Goal: Task Accomplishment & Management: Complete application form

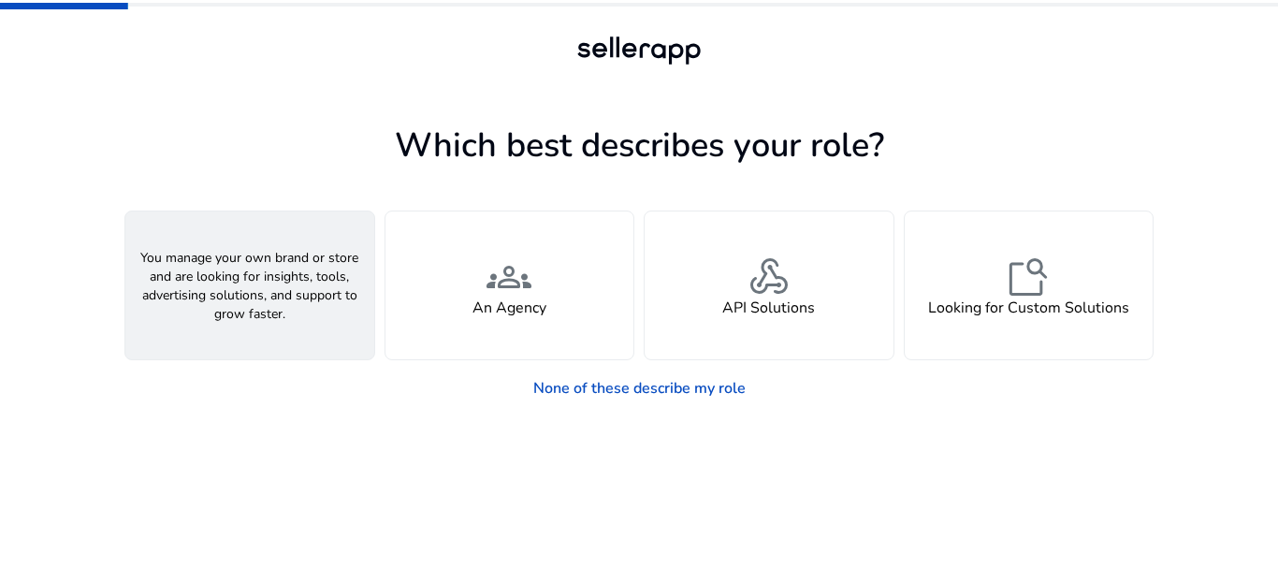
click at [308, 307] on div "person A Seller" at bounding box center [249, 285] width 249 height 148
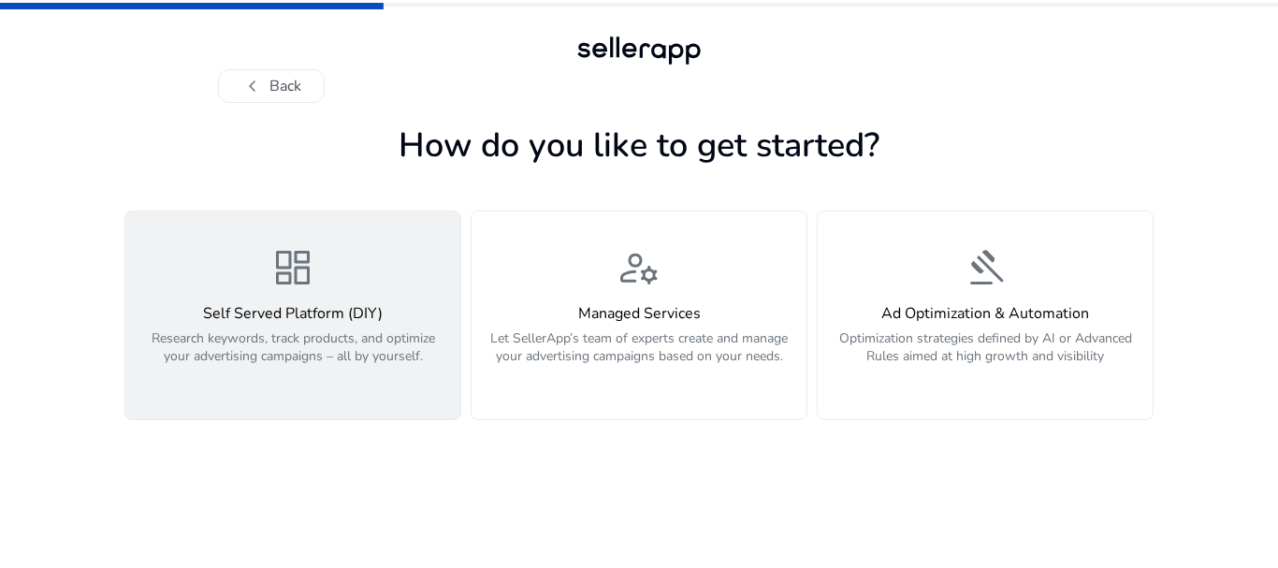
click at [349, 290] on div "dashboard Self Served Platform (DIY) Research keywords, track products, and opt…" at bounding box center [293, 315] width 313 height 140
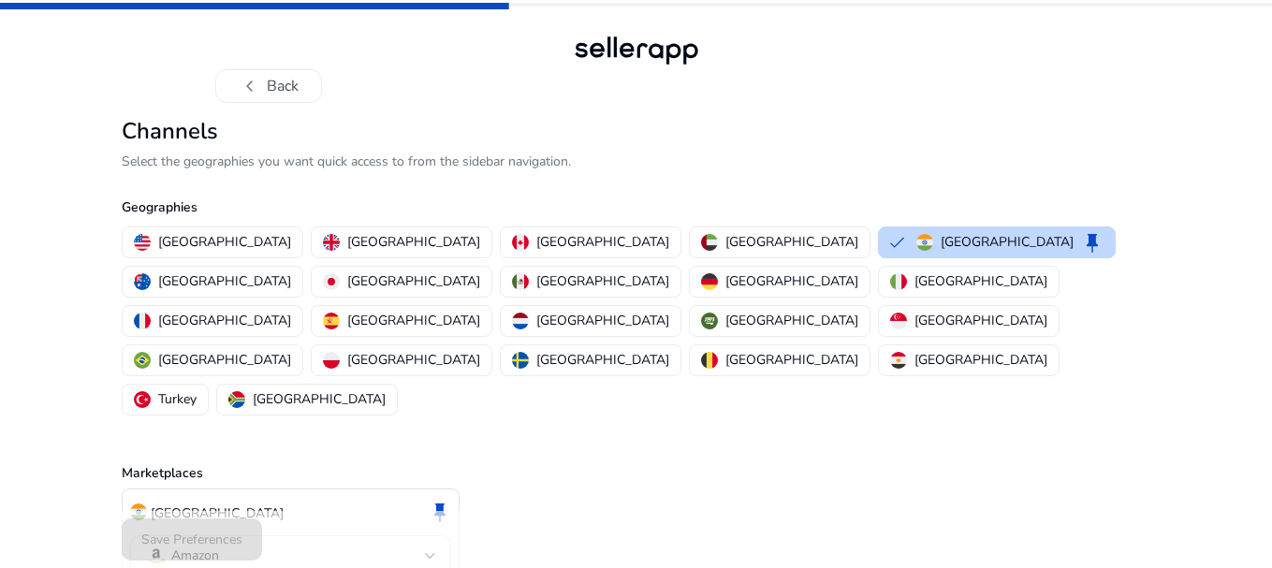
scroll to position [16, 0]
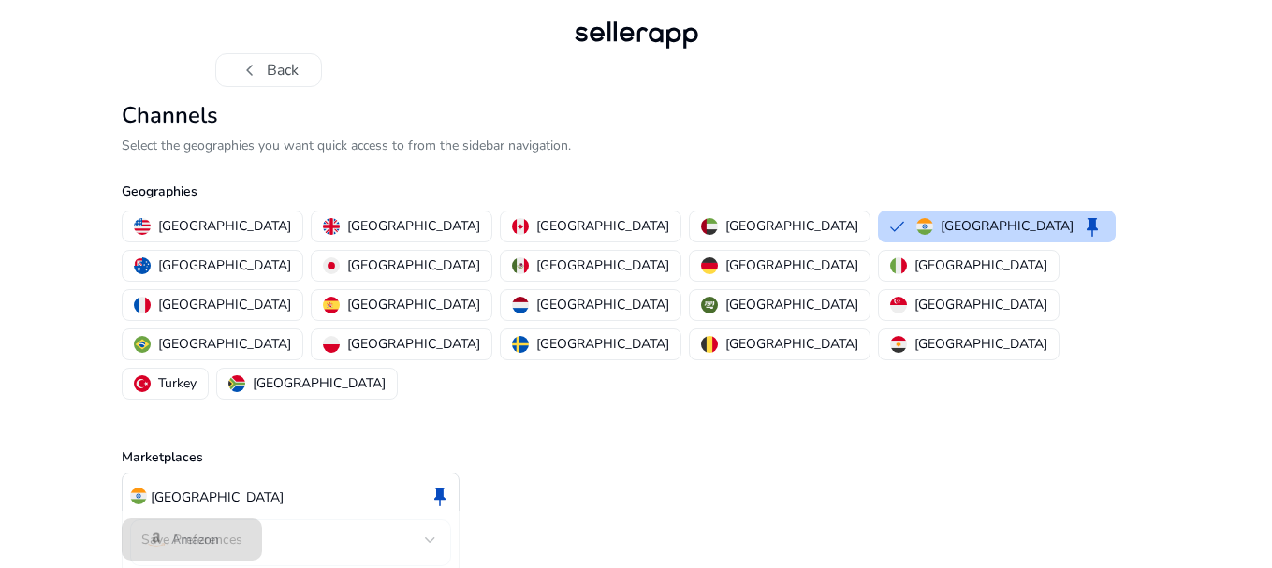
click at [377, 519] on div "Amazon" at bounding box center [290, 542] width 291 height 47
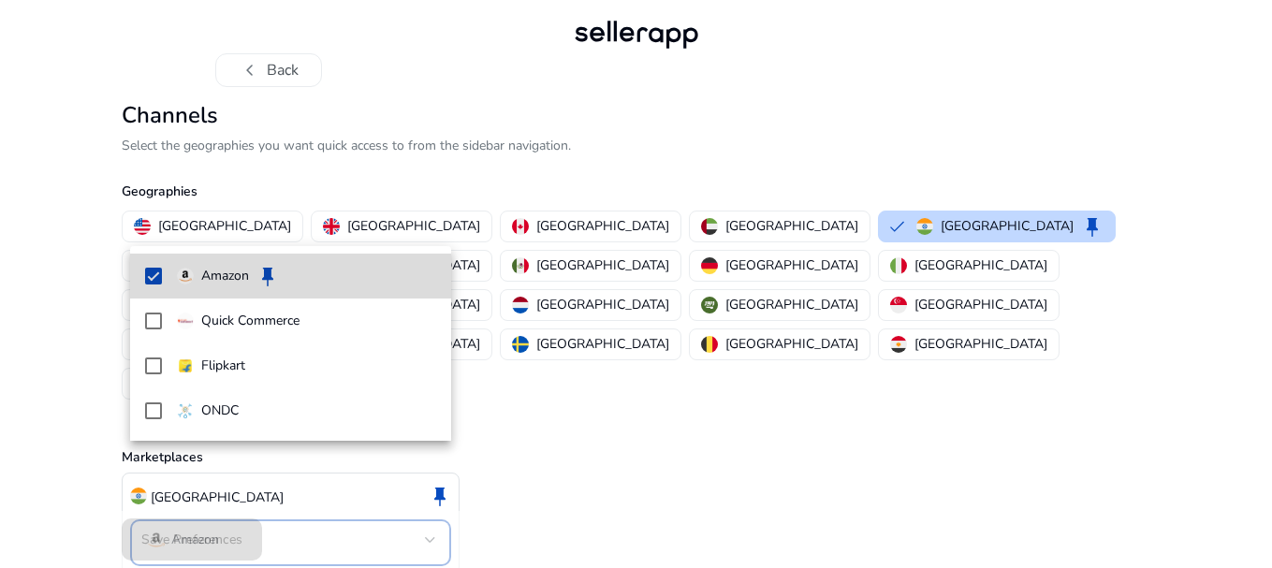
click at [403, 284] on span "Amazon keep" at bounding box center [306, 276] width 259 height 22
click at [355, 264] on mat-option "Amazon" at bounding box center [290, 276] width 321 height 45
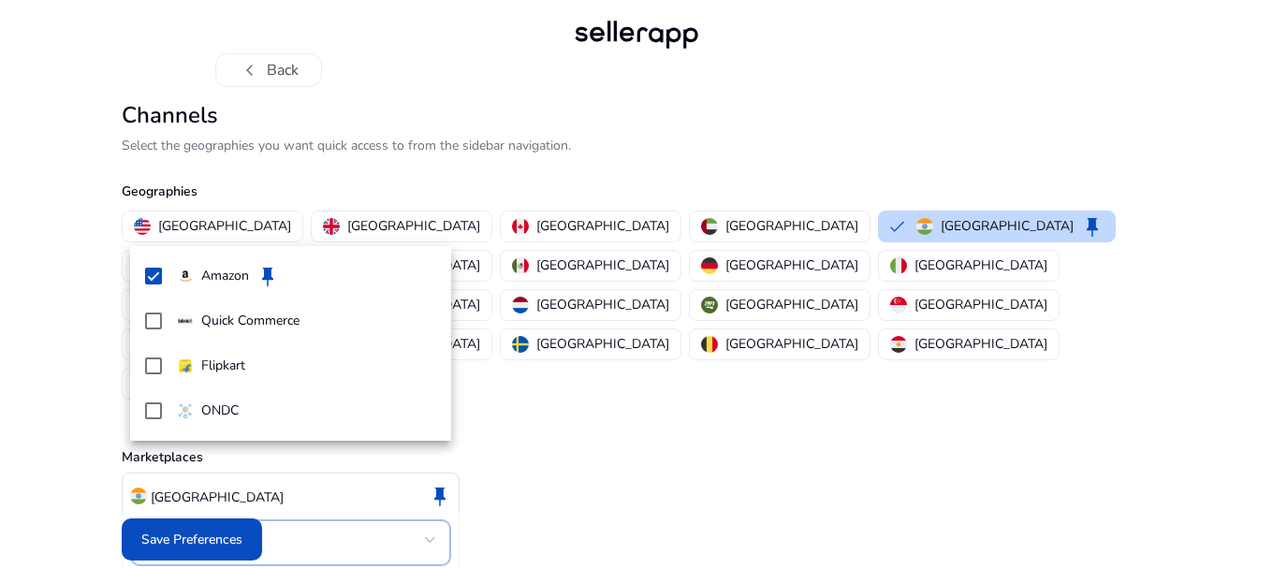
click at [213, 551] on div at bounding box center [636, 284] width 1272 height 568
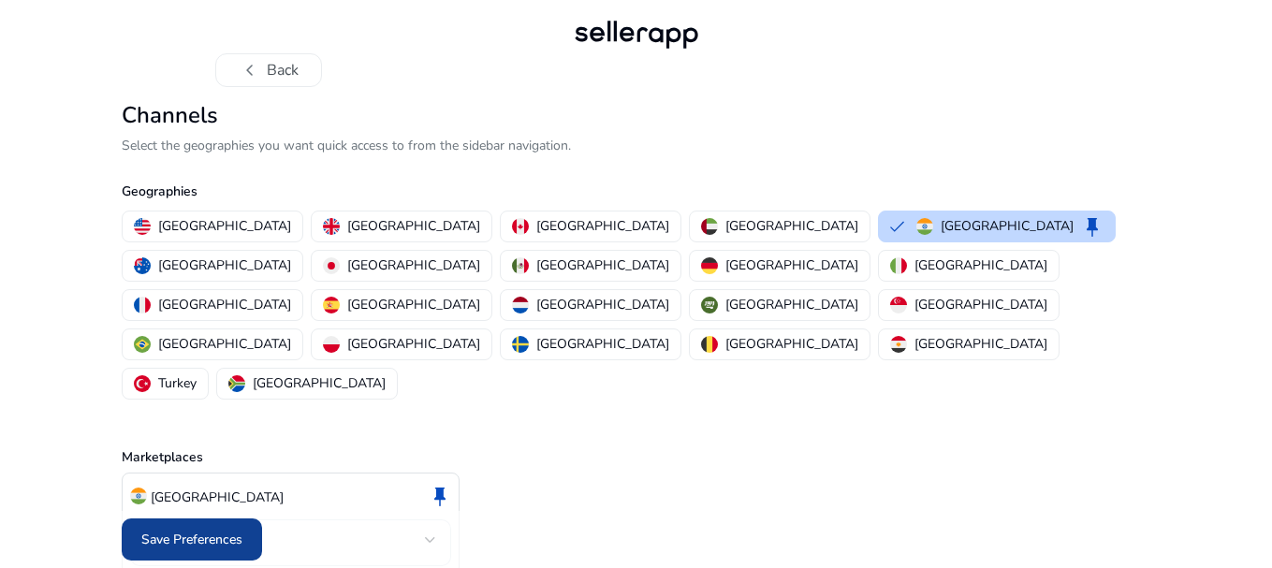
click at [232, 530] on span "Save Preferences" at bounding box center [191, 540] width 101 height 20
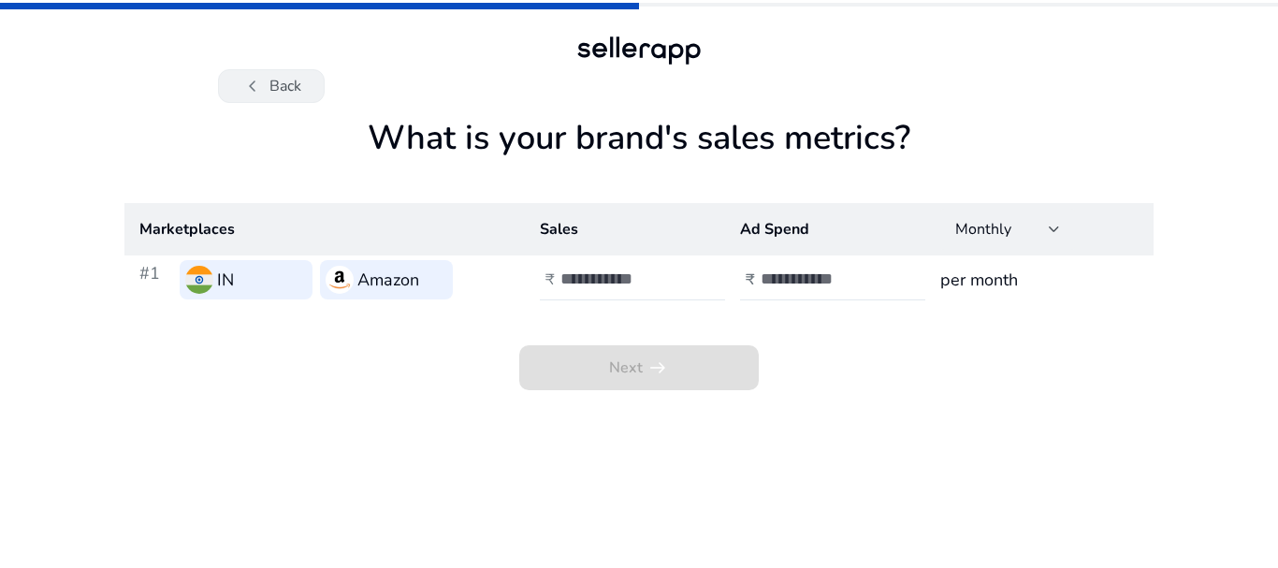
click at [285, 93] on button "chevron_left Back" at bounding box center [271, 86] width 107 height 34
